Goal: Information Seeking & Learning: Learn about a topic

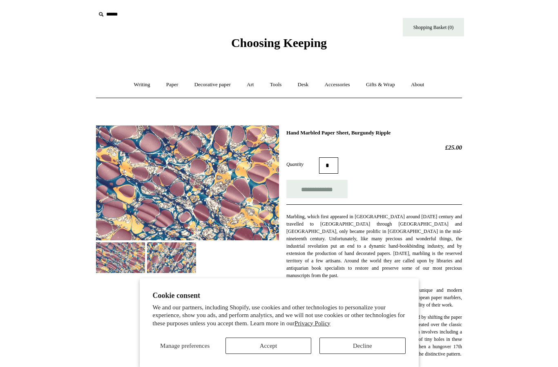
click at [297, 345] on button "Accept" at bounding box center [268, 345] width 86 height 16
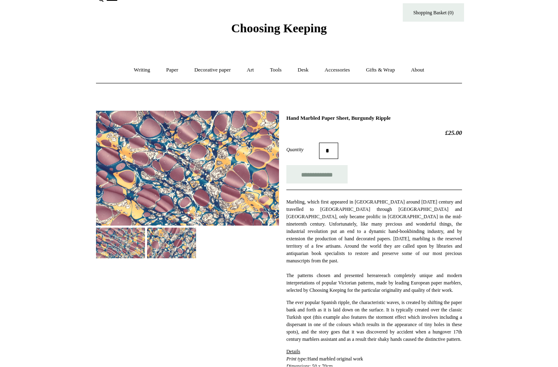
click at [209, 70] on link "Decorative paper +" at bounding box center [212, 71] width 51 height 22
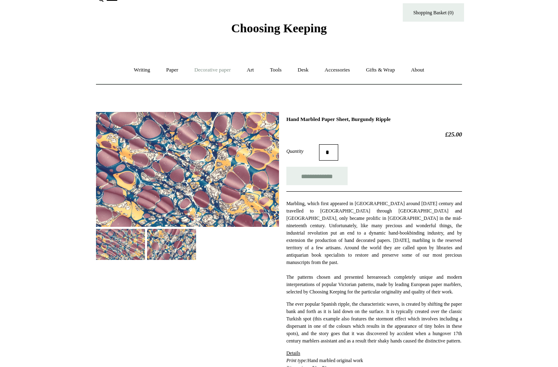
scroll to position [15, 0]
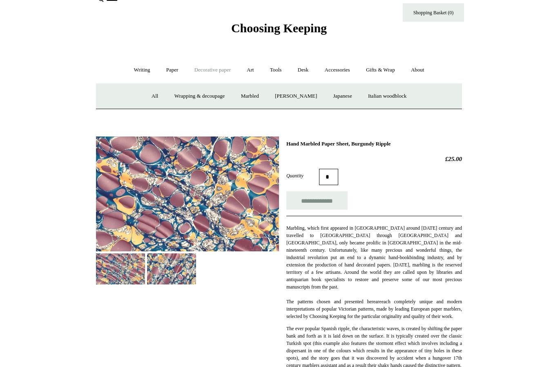
click at [252, 96] on link "Marbled" at bounding box center [250, 96] width 33 height 22
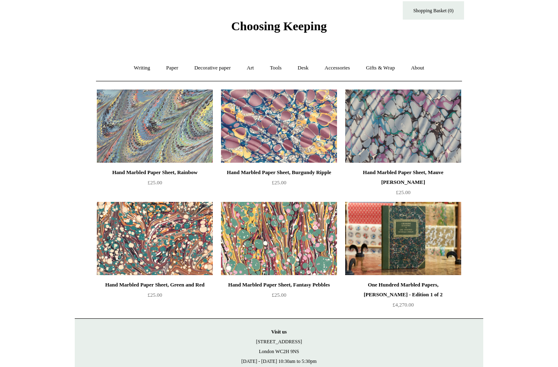
scroll to position [22, 0]
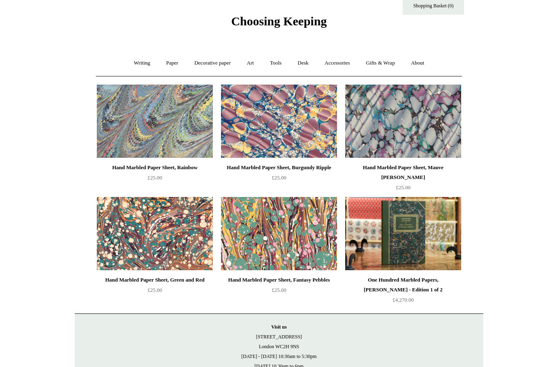
click at [223, 65] on link "Decorative paper +" at bounding box center [212, 63] width 51 height 22
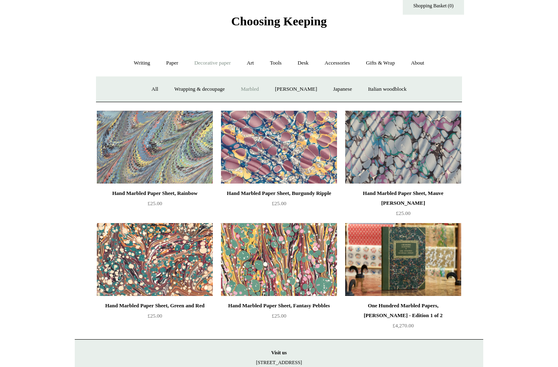
click at [397, 93] on link "Italian woodblock" at bounding box center [387, 89] width 53 height 22
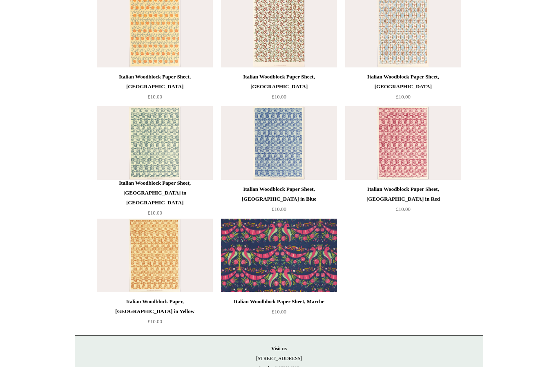
scroll to position [112, 0]
click at [121, 65] on img at bounding box center [155, 31] width 116 height 74
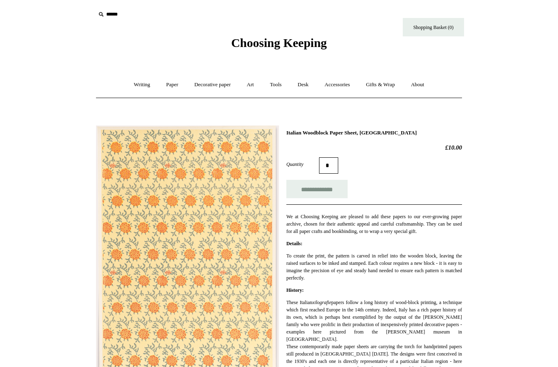
click at [170, 88] on link "Paper +" at bounding box center [172, 85] width 27 height 22
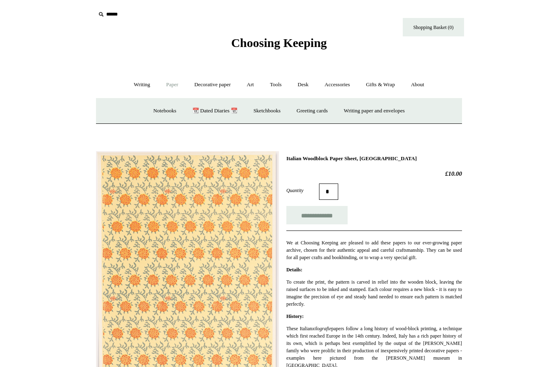
click at [361, 327] on p "These Italian xilografie papers follow a long history of wood-block printing, a…" at bounding box center [374, 369] width 176 height 88
click at [255, 84] on link "Art +" at bounding box center [250, 85] width 22 height 22
